Goal: Check status: Check status

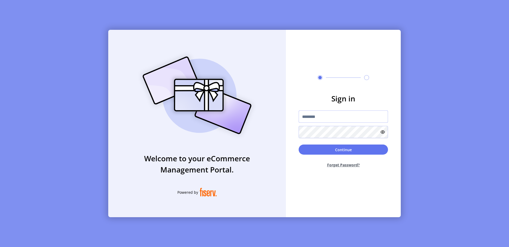
click at [305, 112] on input "text" at bounding box center [343, 116] width 89 height 12
type input "*********"
click at [376, 152] on button "Continue" at bounding box center [343, 150] width 89 height 10
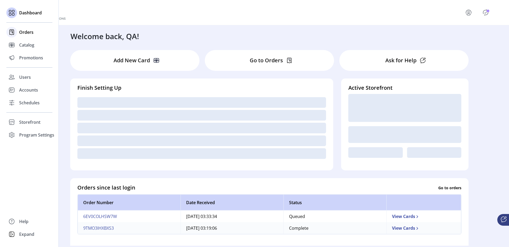
click at [21, 32] on span "Orders" at bounding box center [26, 32] width 14 height 6
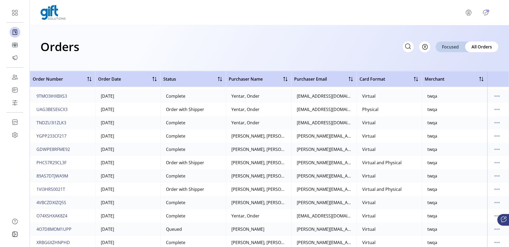
scroll to position [11, 0]
click at [498, 161] on icon "menu" at bounding box center [497, 162] width 9 height 9
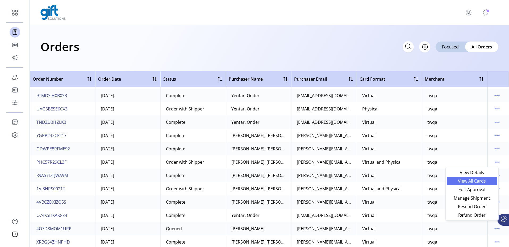
click at [487, 181] on span "View All Cards" at bounding box center [472, 181] width 44 height 4
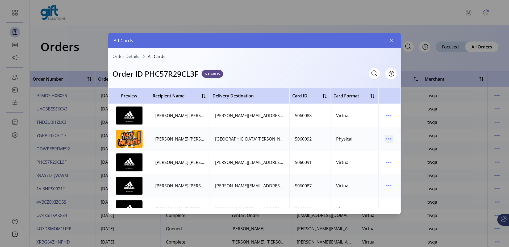
click at [388, 137] on icon "menu" at bounding box center [389, 139] width 9 height 9
click at [395, 151] on span "View Card Details" at bounding box center [409, 149] width 44 height 4
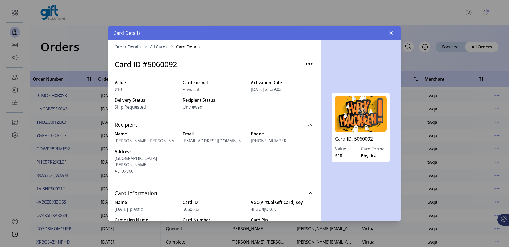
scroll to position [3, 0]
